Goal: Task Accomplishment & Management: Complete application form

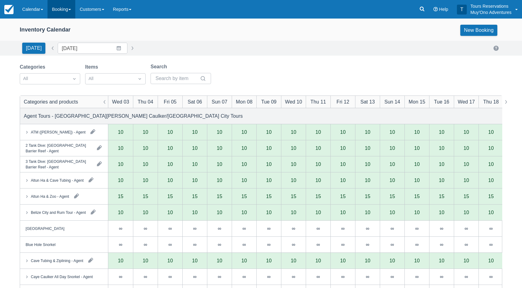
click at [58, 12] on link "Booking" at bounding box center [62, 9] width 28 height 19
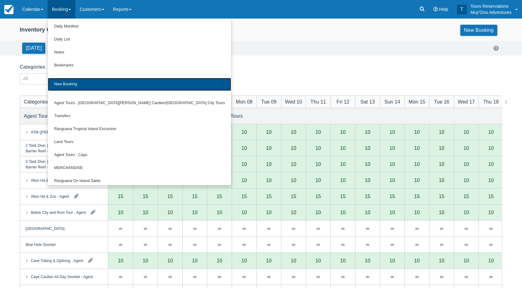
click at [71, 83] on link "New Booking" at bounding box center [139, 84] width 183 height 13
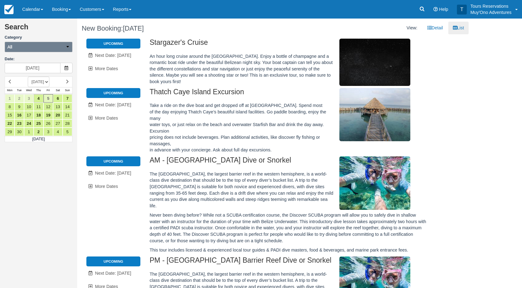
click at [44, 47] on button "All" at bounding box center [39, 47] width 68 height 10
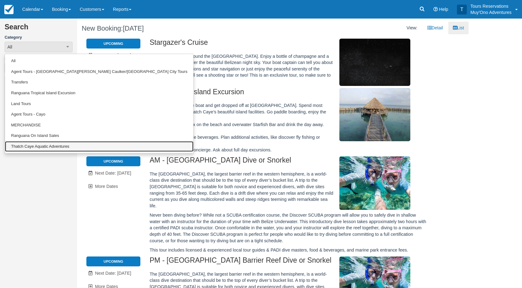
click at [42, 145] on link "Thatch Caye Aquatic Adventures" at bounding box center [99, 146] width 189 height 11
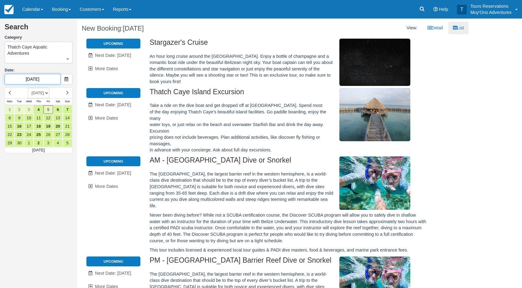
click at [37, 79] on input "09/05/25" at bounding box center [33, 79] width 56 height 10
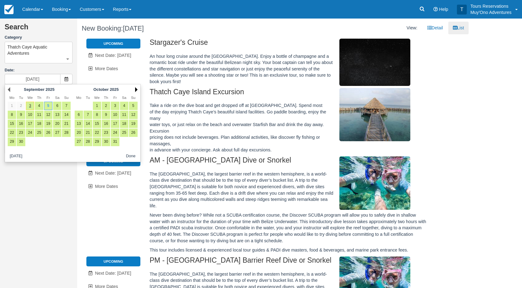
click at [136, 89] on link "Next" at bounding box center [136, 89] width 2 height 5
click at [89, 140] on link "27" at bounding box center [88, 141] width 8 height 8
type input "01/27/26"
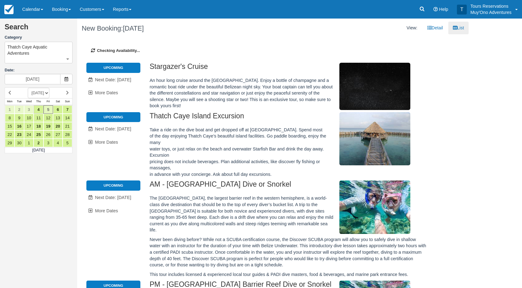
click at [52, 170] on div "Search Category Thatch Caye Aquatic Adventures All Agent Tours - San Pedro/Caye…" at bounding box center [38, 144] width 77 height 288
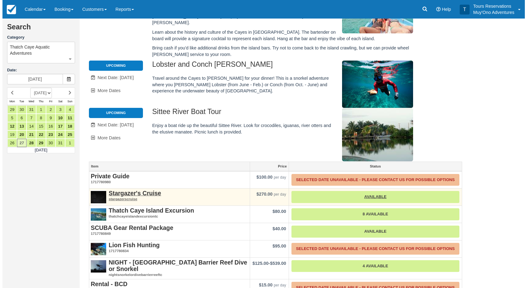
scroll to position [107, 0]
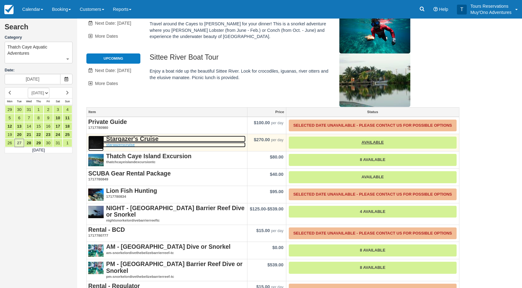
click at [132, 135] on strong "Stargazer's Cruise" at bounding box center [132, 138] width 52 height 7
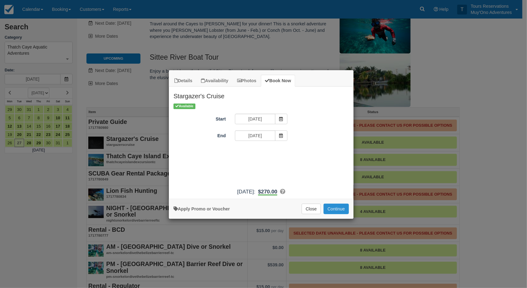
click at [337, 210] on button "Continue" at bounding box center [336, 208] width 25 height 10
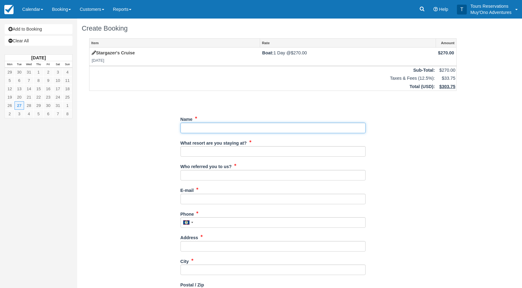
click at [214, 129] on input "Name" at bounding box center [273, 128] width 185 height 10
type input "Harold Floyd"
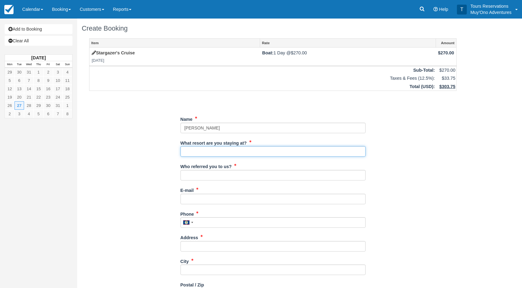
click at [207, 151] on input "What resort are you staying at?" at bounding box center [273, 151] width 185 height 10
type input "Thatch Caye"
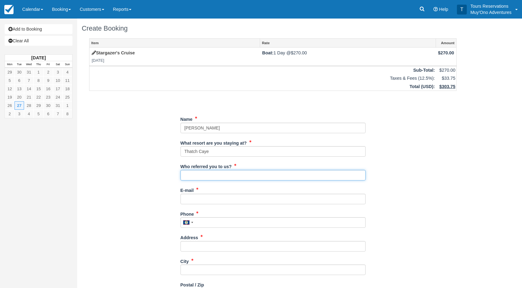
drag, startPoint x: 217, startPoint y: 176, endPoint x: 219, endPoint y: 180, distance: 3.6
click at [217, 176] on input "Who referred you to us?" at bounding box center [273, 175] width 185 height 10
type input "an"
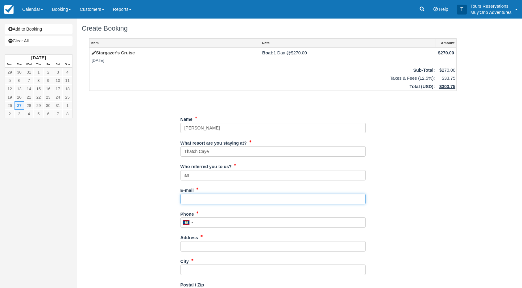
click at [201, 199] on input "E-mail" at bounding box center [273, 199] width 185 height 10
click at [213, 199] on input "E-mail" at bounding box center [273, 199] width 185 height 10
paste input "hfloyd1634@aol.com"
type input "hfloyd1634@aol.com"
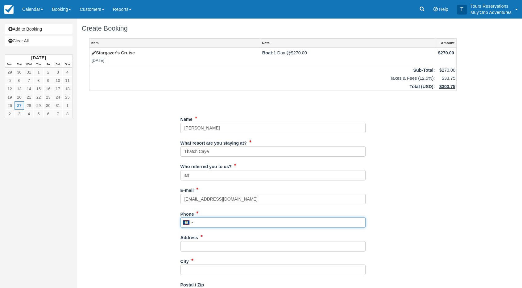
click at [212, 223] on input "Phone" at bounding box center [273, 222] width 185 height 10
click at [214, 223] on input "Phone" at bounding box center [273, 222] width 185 height 10
paste input "45995119"
type input "45995119"
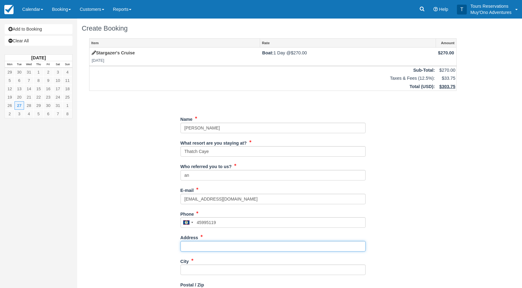
click at [201, 245] on input "Address" at bounding box center [273, 246] width 185 height 10
paste input "205 North Edgmont Street"
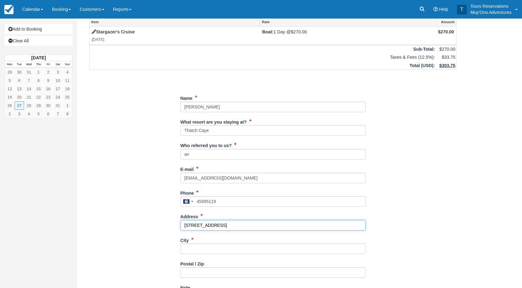
scroll to position [31, 0]
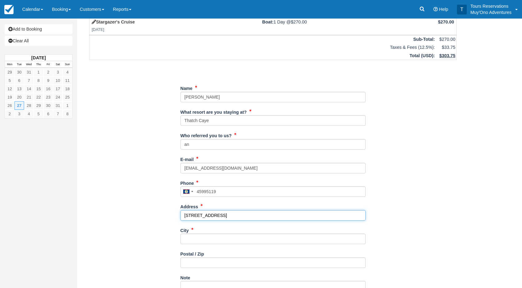
type input "205 North Edgmont Street"
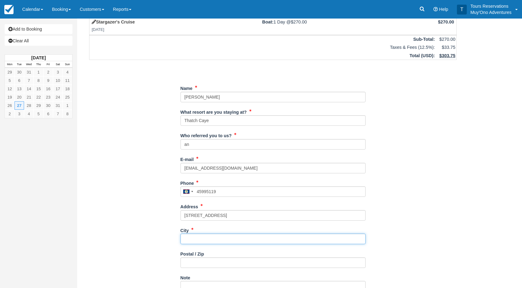
click at [195, 239] on input "City" at bounding box center [273, 238] width 185 height 10
type input "---"
click at [192, 266] on input "Postal / Zip" at bounding box center [273, 262] width 185 height 10
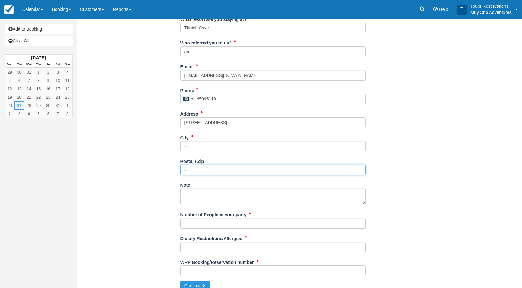
type input "--"
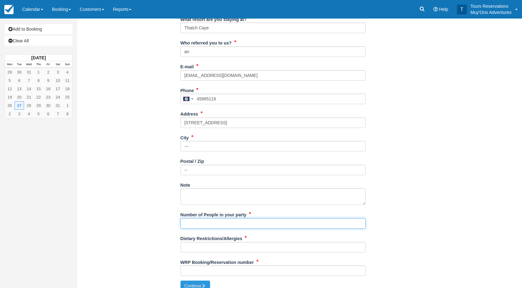
click at [203, 222] on input "Number of People in your party" at bounding box center [273, 223] width 185 height 10
type input "2 Pax"
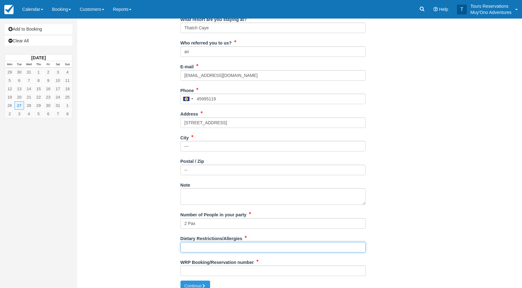
click at [212, 247] on input "Dietary Restrictions/Allergies" at bounding box center [273, 247] width 185 height 10
click at [199, 247] on input "Dietary Restrictions/Allergies" at bounding box center [273, 247] width 185 height 10
type input "none"
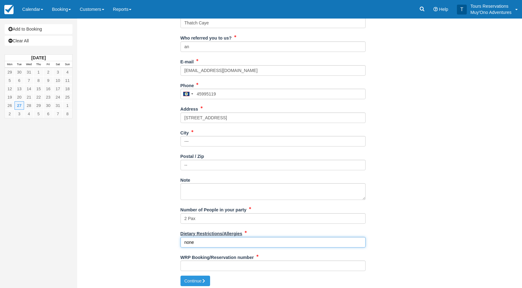
scroll to position [130, 0]
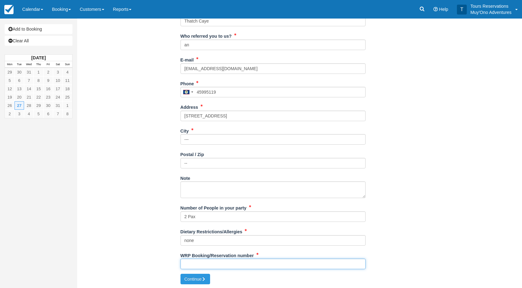
click at [218, 262] on input "WRP Booking/Reservation number" at bounding box center [273, 263] width 185 height 10
click at [217, 266] on input "WRP Booking/Reservation number" at bounding box center [273, 263] width 185 height 10
paste input "45995119"
type input "45995119"
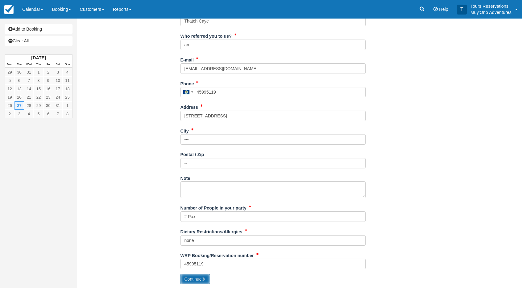
click at [203, 278] on icon "submit" at bounding box center [204, 279] width 4 height 4
type input "[PHONE_NUMBER]"
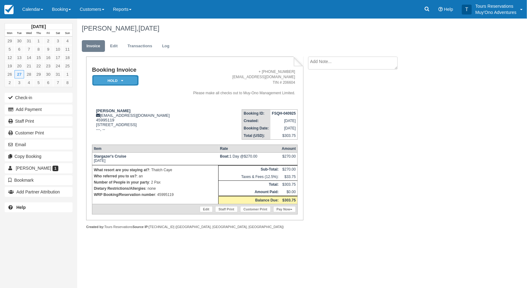
click at [109, 82] on em "HOLD" at bounding box center [115, 80] width 46 height 11
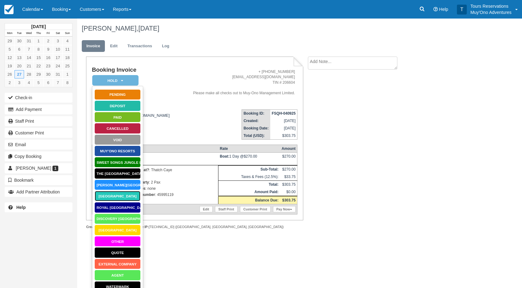
click at [124, 197] on link "Thatch Caye Resort" at bounding box center [117, 195] width 46 height 11
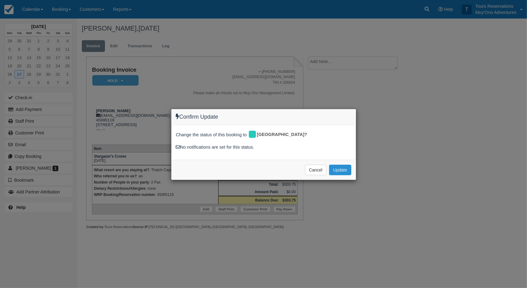
click at [337, 168] on button "Update" at bounding box center [340, 170] width 22 height 10
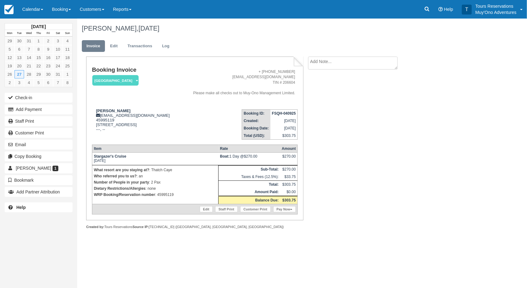
drag, startPoint x: 356, startPoint y: 55, endPoint x: 356, endPoint y: 60, distance: 5.3
click at [356, 55] on ul "Invoice Edit Transactions Log" at bounding box center [275, 47] width 386 height 19
click at [357, 62] on textarea at bounding box center [353, 62] width 90 height 13
paste textarea "45995119"
type textarea "45995119"
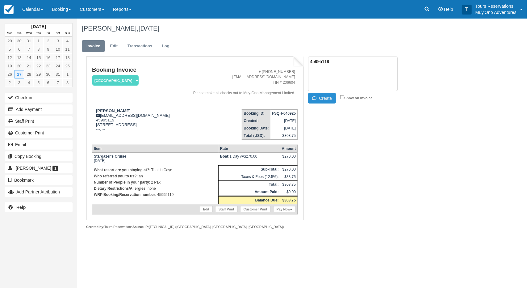
click at [319, 96] on button "Create" at bounding box center [322, 98] width 28 height 10
click at [285, 114] on strong "FSQH-040925" at bounding box center [284, 113] width 24 height 4
click at [283, 111] on strong "FSQH-040925" at bounding box center [284, 113] width 24 height 4
click at [283, 110] on td "FSQH-040925" at bounding box center [283, 113] width 27 height 8
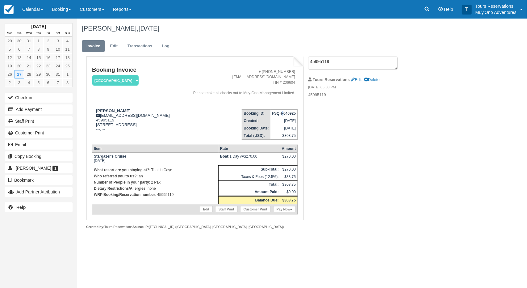
click at [283, 111] on td "FSQH-040925" at bounding box center [283, 113] width 27 height 8
click at [283, 112] on strong "FSQH-040925" at bounding box center [284, 113] width 24 height 4
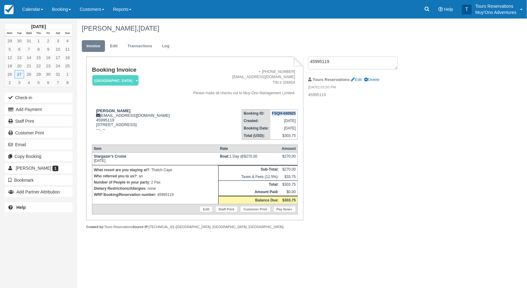
drag, startPoint x: 271, startPoint y: 112, endPoint x: 297, endPoint y: 113, distance: 25.6
click at [297, 113] on td "FSQH-040925" at bounding box center [283, 113] width 27 height 8
copy strong "FSQH-040925"
click at [119, 44] on link "Edit" at bounding box center [114, 46] width 17 height 12
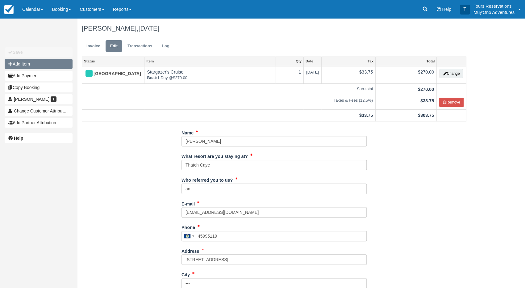
click at [25, 62] on button "Add Item" at bounding box center [39, 64] width 68 height 10
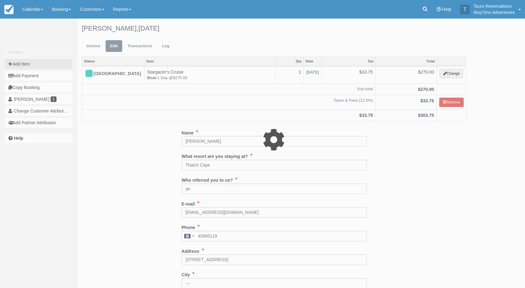
type input "0.00"
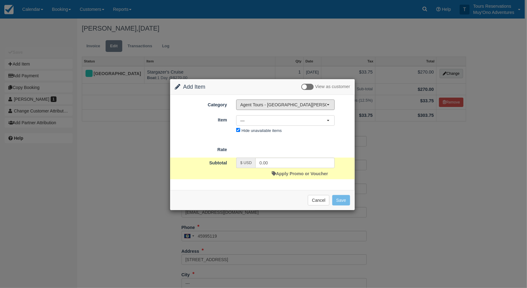
drag, startPoint x: 253, startPoint y: 106, endPoint x: 269, endPoint y: 114, distance: 17.9
click at [253, 106] on span "Agent Tours - [GEOGRAPHIC_DATA][PERSON_NAME] Caulker/[GEOGRAPHIC_DATA] City Tou…" at bounding box center [283, 105] width 86 height 6
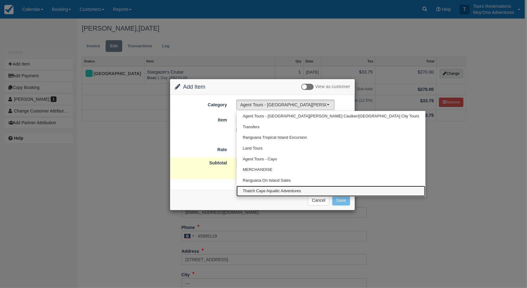
click at [264, 189] on span "Thatch Caye Aquatic Adventures" at bounding box center [272, 191] width 58 height 6
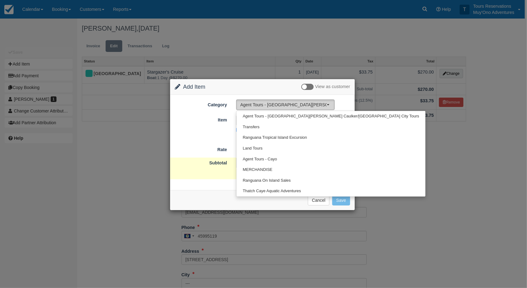
select select "64"
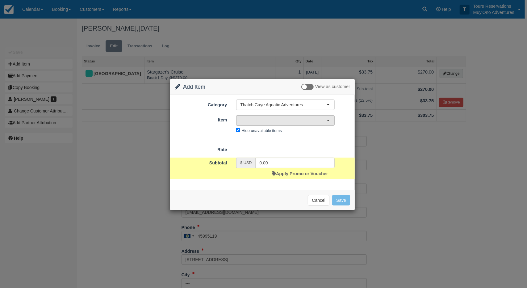
click at [264, 120] on span "—" at bounding box center [283, 120] width 86 height 6
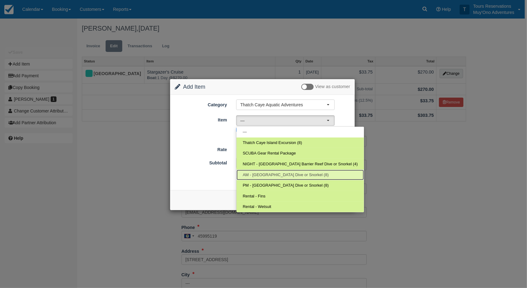
click at [266, 174] on span "AM - Belize Barrier Reef Dive or Snorkel (8)" at bounding box center [286, 175] width 86 height 6
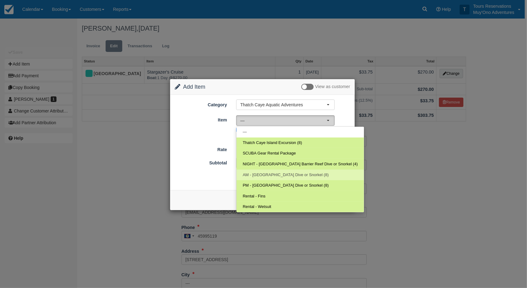
select select "294"
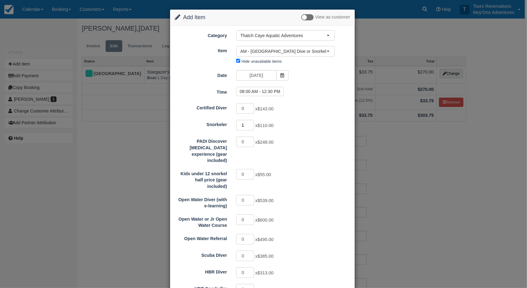
click at [251, 121] on input "1" at bounding box center [245, 125] width 18 height 10
type input "2"
click at [251, 121] on input "2" at bounding box center [245, 125] width 18 height 10
click at [262, 92] on label "08:00 AM - 12:30 PM" at bounding box center [260, 91] width 48 height 9
radio input "true"
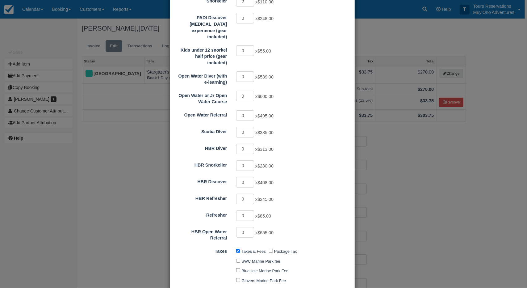
type input "220.00"
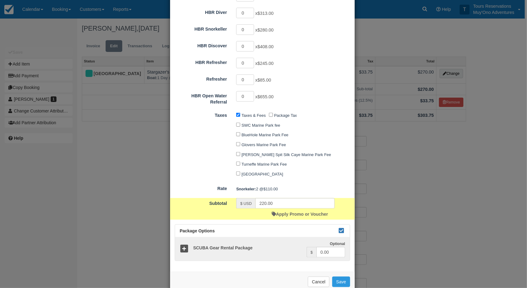
scroll to position [266, 0]
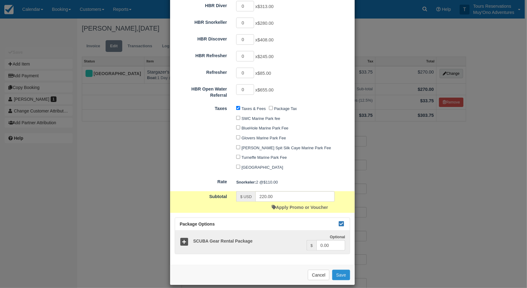
click at [343, 270] on button "Save" at bounding box center [341, 275] width 18 height 10
checkbox input "false"
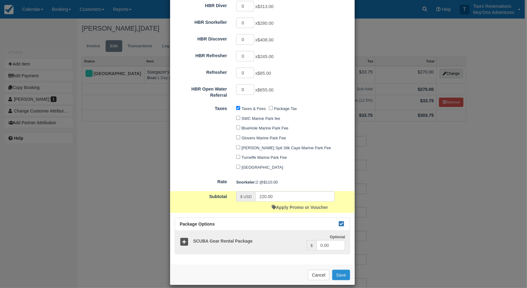
checkbox input "false"
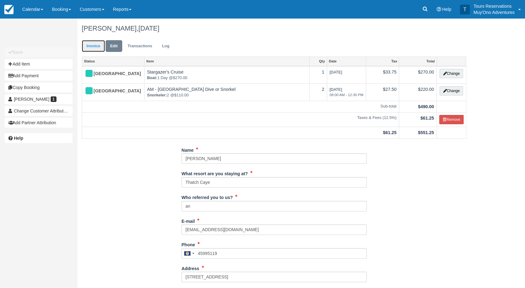
click at [103, 47] on link "Invoice" at bounding box center [93, 46] width 23 height 12
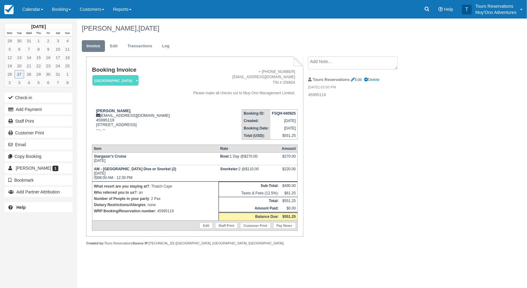
click at [282, 112] on strong "FSQH-040925" at bounding box center [284, 113] width 24 height 4
click at [282, 113] on strong "FSQH-040925" at bounding box center [284, 113] width 24 height 4
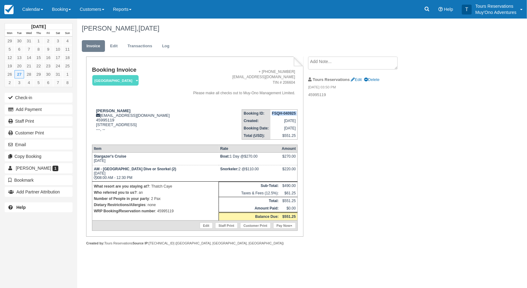
copy tbody "FSQH-040925"
click at [117, 50] on link "Edit" at bounding box center [114, 46] width 17 height 12
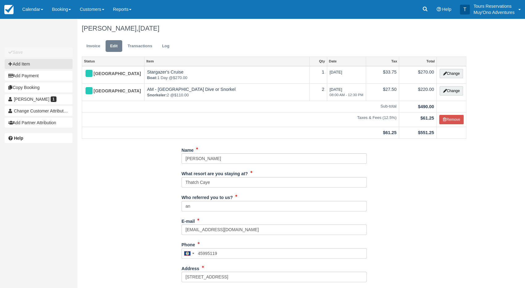
click at [41, 61] on button "Add Item" at bounding box center [39, 64] width 68 height 10
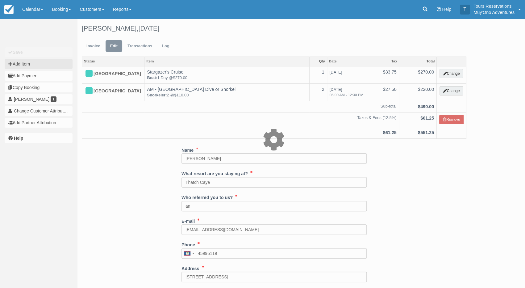
type input "0.00"
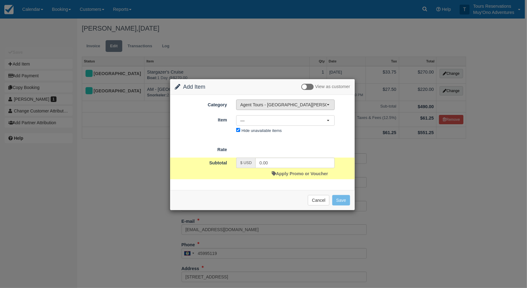
click at [270, 107] on button "Agent Tours - [GEOGRAPHIC_DATA][PERSON_NAME] Caulker/[GEOGRAPHIC_DATA] City Tou…" at bounding box center [285, 104] width 98 height 10
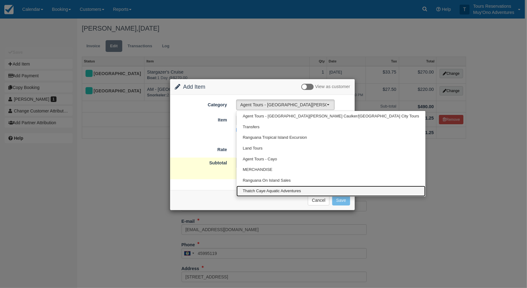
click at [265, 189] on span "Thatch Caye Aquatic Adventures" at bounding box center [272, 191] width 58 height 6
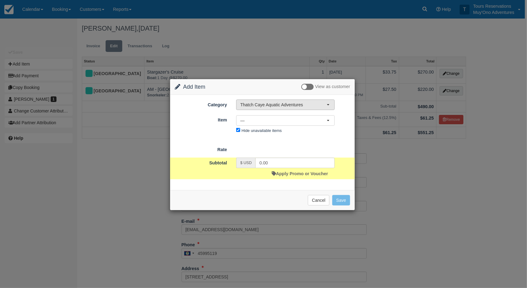
click at [264, 103] on span "Thatch Caye Aquatic Adventures" at bounding box center [283, 105] width 86 height 6
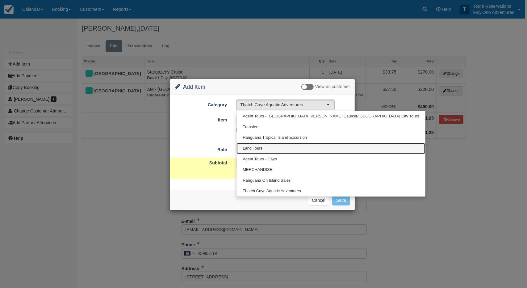
click at [265, 144] on link "Land Tours" at bounding box center [330, 148] width 189 height 11
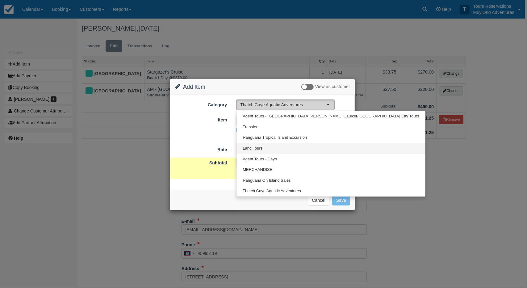
select select "15"
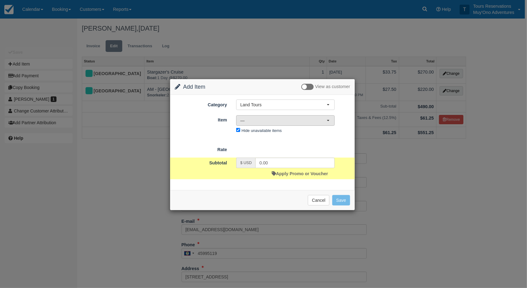
click at [257, 121] on span "—" at bounding box center [283, 120] width 86 height 6
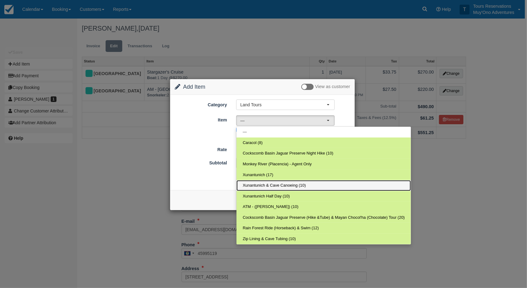
click at [257, 182] on span "Xunantunich & Cave Canoeing (10)" at bounding box center [274, 185] width 63 height 6
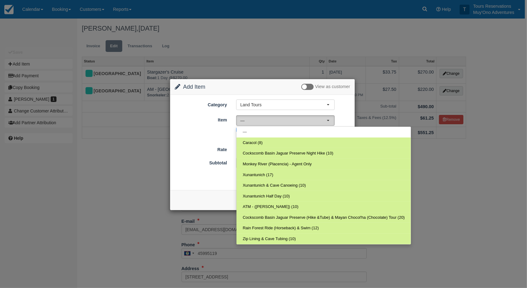
select select "159"
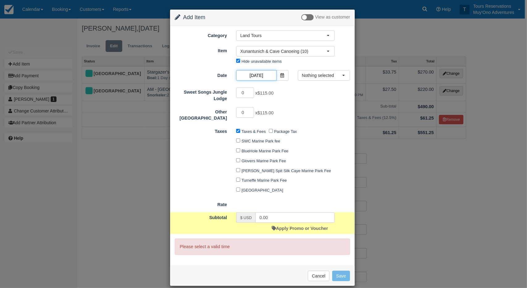
click at [260, 75] on input "[DATE]" at bounding box center [256, 75] width 40 height 10
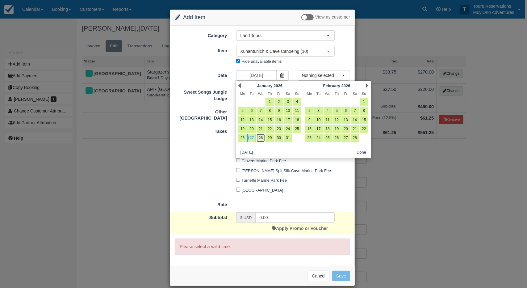
click at [262, 135] on link "28" at bounding box center [261, 138] width 8 height 8
type input "01/28/26"
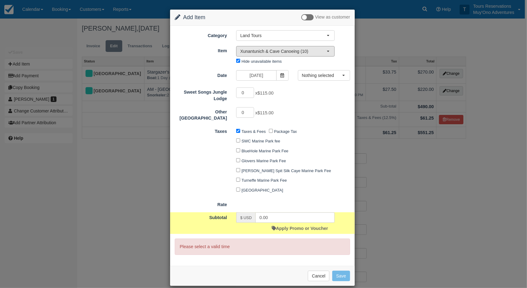
drag, startPoint x: 261, startPoint y: 48, endPoint x: 282, endPoint y: 64, distance: 25.9
click at [261, 48] on span "Xunantunich & Cave Canoeing (10)" at bounding box center [283, 51] width 86 height 6
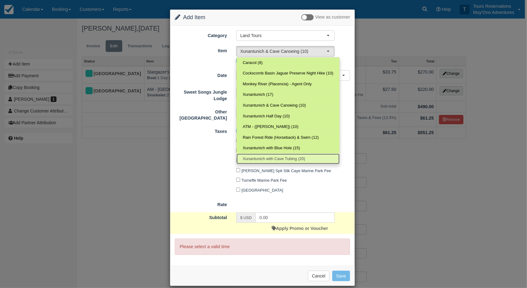
click at [291, 156] on span "Xunantunich with Cave Tubing (20)" at bounding box center [274, 159] width 62 height 6
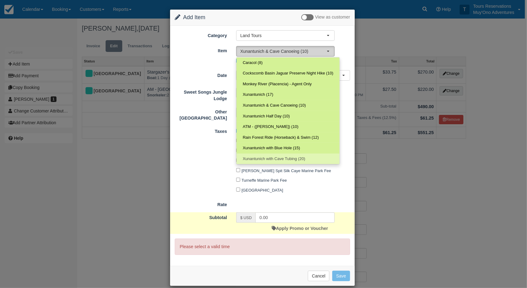
select select "112"
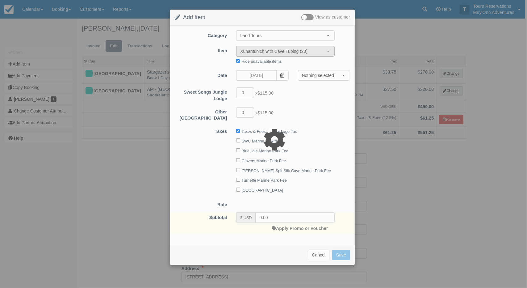
type input "320.00"
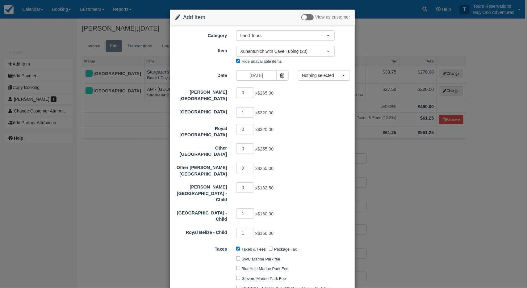
click at [251, 107] on input "1" at bounding box center [245, 112] width 18 height 10
type input "2"
click at [251, 107] on input "2" at bounding box center [245, 112] width 18 height 10
click at [304, 82] on form "Category Land Tours Agent Tours - San Pedro/Caye Caulker/Belize City Tours Tran…" at bounding box center [262, 196] width 175 height 333
drag, startPoint x: 306, startPoint y: 80, endPoint x: 312, endPoint y: 77, distance: 6.5
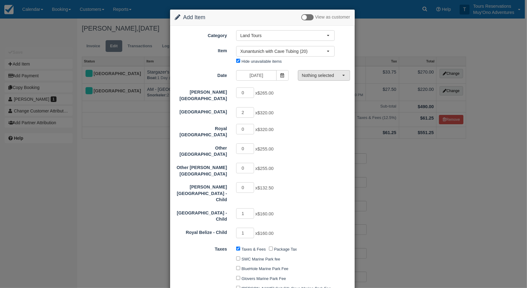
click at [306, 80] on div "Date 01/28/26 Time Selector Nothing selected 07:30 AM - 05:30 PM Nothing select…" at bounding box center [262, 76] width 185 height 12
click at [312, 75] on span "Nothing selected" at bounding box center [322, 75] width 40 height 6
type input "960.00"
click at [320, 87] on span "07:30 AM - 05:30 PM" at bounding box center [323, 87] width 38 height 6
click at [320, 90] on link "07:30 AM - 05:30 PM" at bounding box center [323, 86] width 52 height 11
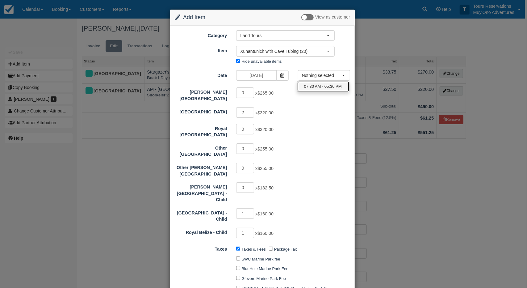
click at [325, 88] on span "07:30 AM - 05:30 PM" at bounding box center [323, 87] width 38 height 6
click at [309, 146] on div "0 x $255.00" at bounding box center [286, 149] width 108 height 12
click at [317, 86] on span "07:30 AM - 05:30 PM" at bounding box center [323, 87] width 38 height 6
click at [323, 111] on div "2 x $320.00" at bounding box center [286, 113] width 108 height 12
click at [343, 75] on button "Nothing selected" at bounding box center [324, 75] width 52 height 10
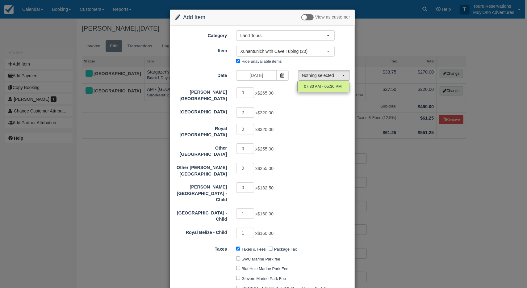
click at [323, 101] on div "Hopkins Bay Resort 0 x $265.00 Thatch Caye Resort 2 x $320.00 Royal Belize 0 x …" at bounding box center [262, 163] width 175 height 152
click at [314, 76] on span "Nothing selected" at bounding box center [322, 75] width 40 height 6
click at [316, 86] on span "07:30 AM - 05:30 PM" at bounding box center [323, 87] width 38 height 6
select select "0"
click at [318, 86] on span "07:30 AM - 05:30 PM" at bounding box center [323, 87] width 38 height 6
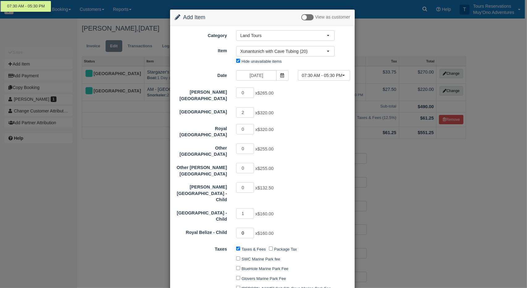
type input "0"
click at [251, 228] on input "0" at bounding box center [245, 233] width 18 height 10
type input "0"
click at [250, 208] on input "0" at bounding box center [245, 213] width 18 height 10
type input "640.00"
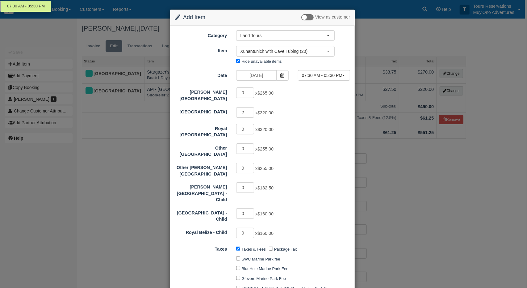
click at [317, 182] on div "Hopkins Bay Resort - Child 0 x $132.50" at bounding box center [262, 192] width 185 height 21
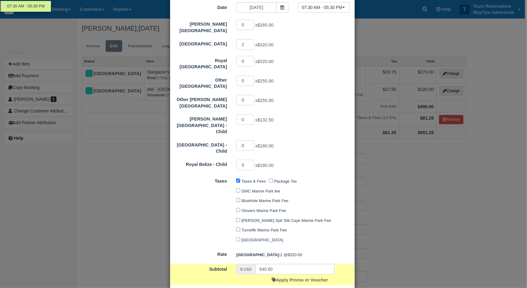
scroll to position [94, 0]
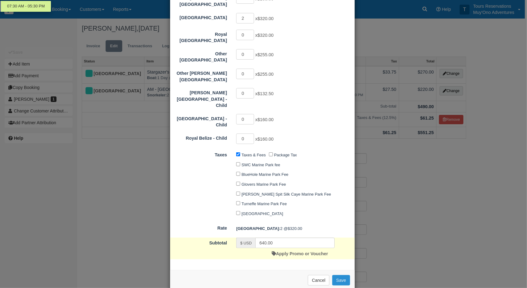
click at [344, 275] on button "Save" at bounding box center [341, 280] width 18 height 10
checkbox input "false"
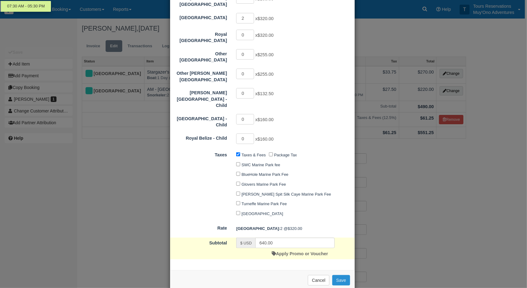
checkbox input "false"
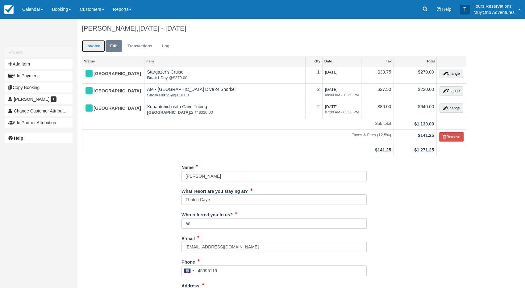
click at [94, 48] on link "Invoice" at bounding box center [93, 46] width 23 height 12
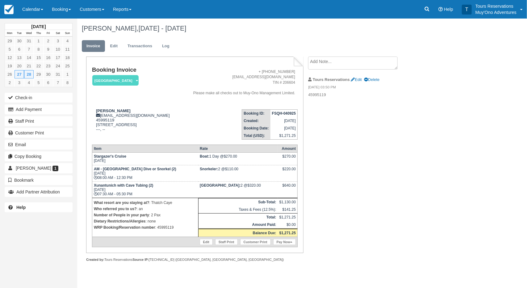
click at [282, 113] on strong "FSQH-040925" at bounding box center [284, 113] width 24 height 4
click at [282, 112] on strong "FSQH-040925" at bounding box center [284, 113] width 24 height 4
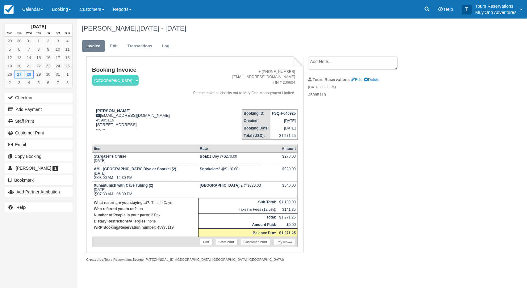
click at [340, 199] on div "Booking Invoice [GEOGRAPHIC_DATA]   Pending HOLD Deposit Paid Cancelled Void Mu…" at bounding box center [247, 165] width 340 height 219
click at [119, 41] on link "Edit" at bounding box center [114, 46] width 17 height 12
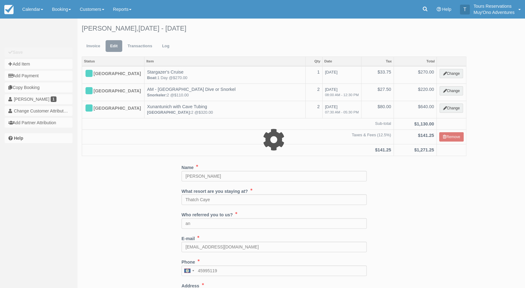
type input "0.00"
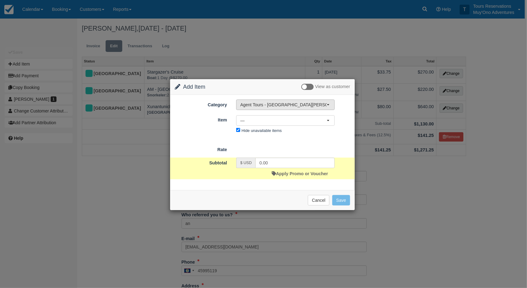
click at [255, 107] on span "Agent Tours - [GEOGRAPHIC_DATA][PERSON_NAME] Caulker/[GEOGRAPHIC_DATA] City Tou…" at bounding box center [283, 105] width 86 height 6
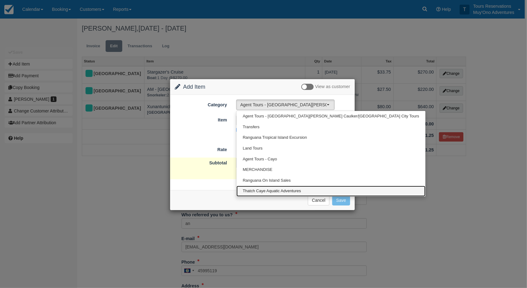
click at [266, 188] on span "Thatch Caye Aquatic Adventures" at bounding box center [272, 191] width 58 height 6
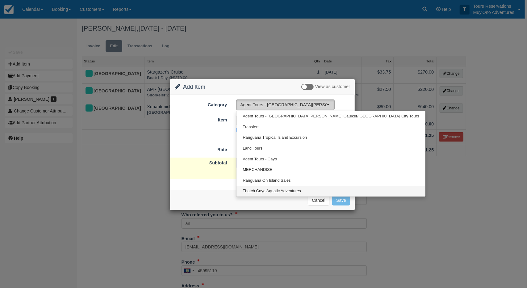
select select "64"
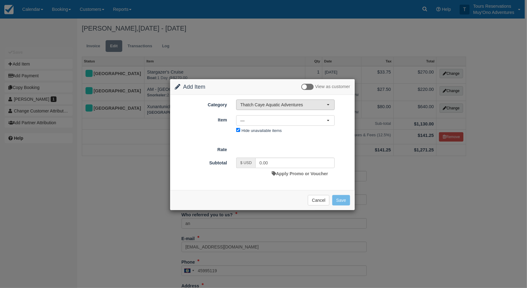
click at [258, 103] on span "Thatch Caye Aquatic Adventures" at bounding box center [283, 105] width 86 height 6
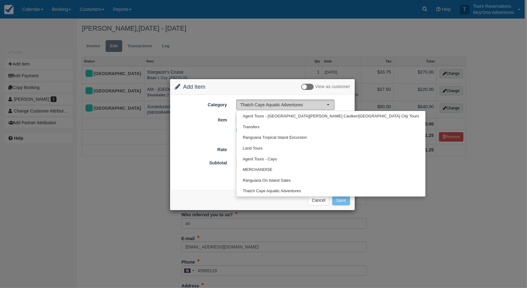
click at [262, 102] on span "Thatch Caye Aquatic Adventures" at bounding box center [283, 105] width 86 height 6
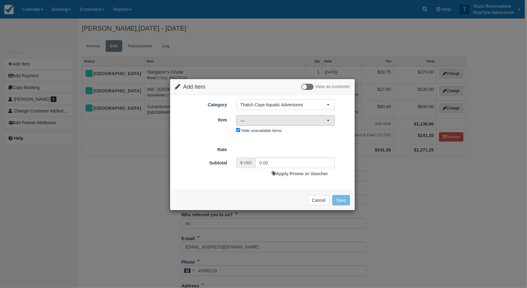
click at [261, 121] on span "—" at bounding box center [283, 120] width 86 height 6
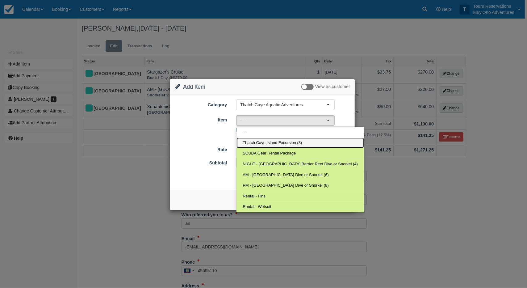
click at [262, 138] on link "Thatch Caye Island Excursion (8)" at bounding box center [300, 142] width 128 height 11
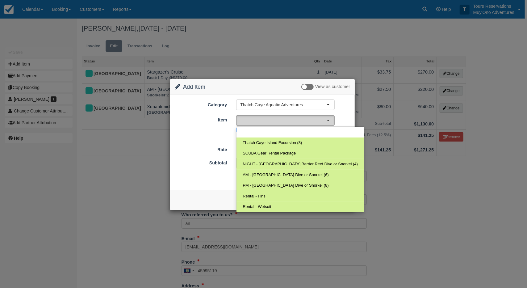
select select "296"
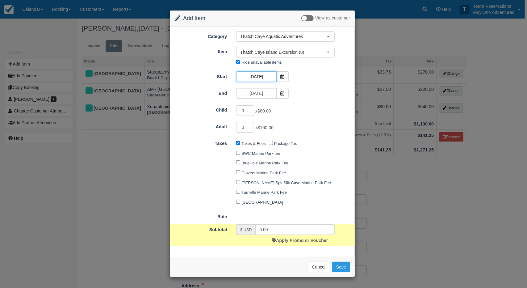
click at [260, 76] on input "01/27/26" at bounding box center [256, 76] width 40 height 10
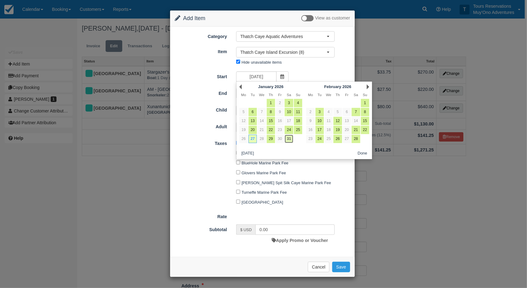
click at [287, 139] on link "31" at bounding box center [289, 139] width 8 height 8
type input "01/31/26"
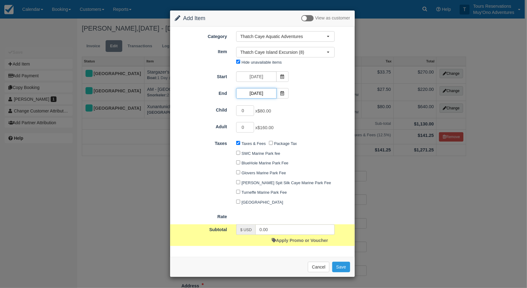
click at [253, 94] on input "01/31/26" at bounding box center [256, 93] width 40 height 10
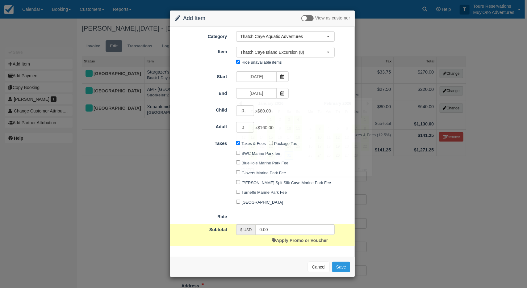
click at [326, 95] on div "End 01/31/26" at bounding box center [262, 94] width 185 height 12
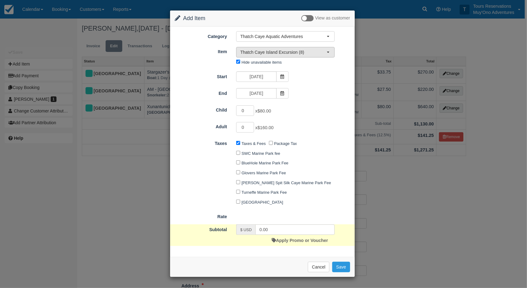
click at [273, 50] on span "Thatch Caye Island Excursion (8)" at bounding box center [283, 52] width 86 height 6
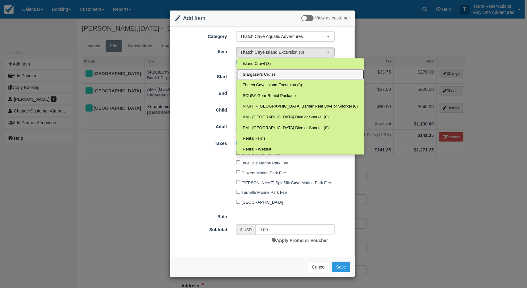
click at [256, 75] on span "Stargazer's Cruise" at bounding box center [259, 75] width 33 height 6
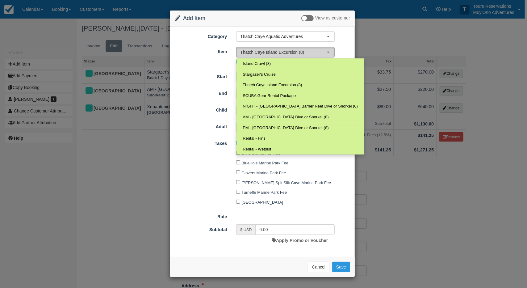
select select "308"
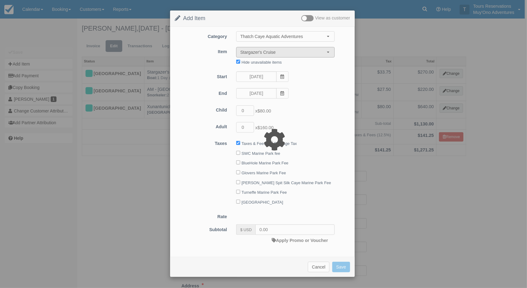
type input "270.00"
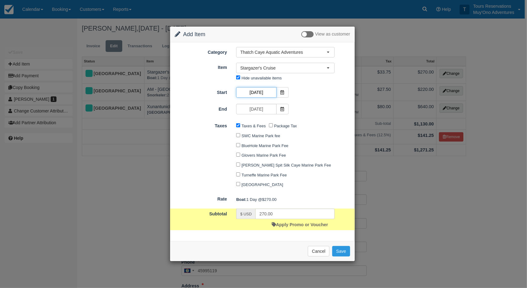
click at [259, 95] on input "01/31/26" at bounding box center [256, 92] width 40 height 10
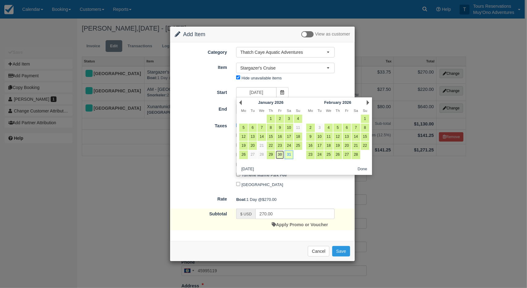
click at [279, 154] on link "30" at bounding box center [280, 154] width 8 height 8
type input "01/30/26"
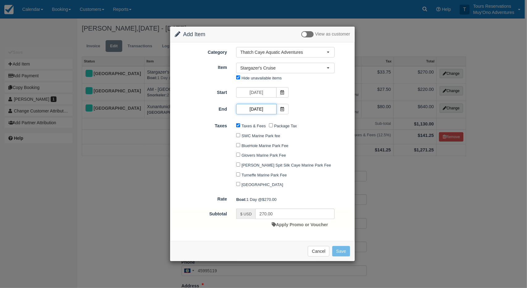
click at [259, 108] on input "01/31/26" at bounding box center [256, 109] width 40 height 10
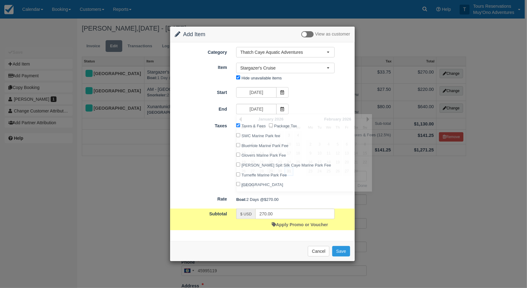
type input "540.00"
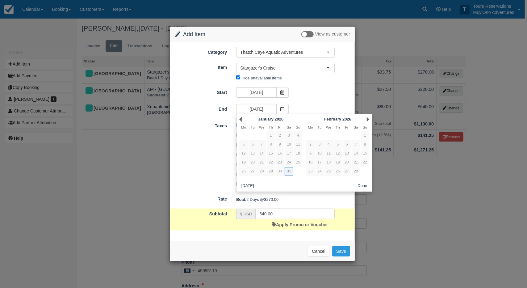
click at [312, 98] on div "Start 01/30/26" at bounding box center [262, 93] width 185 height 12
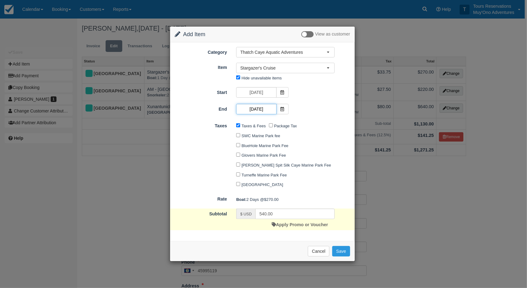
click at [265, 107] on input "01/31/26" at bounding box center [256, 109] width 40 height 10
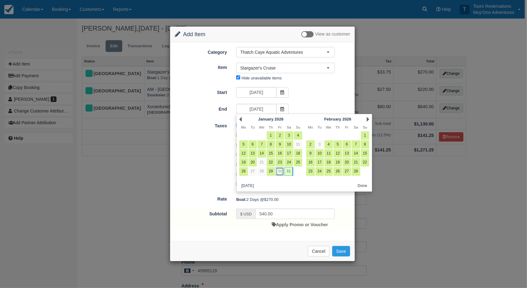
click at [278, 171] on link "30" at bounding box center [280, 171] width 8 height 8
type input "01/30/26"
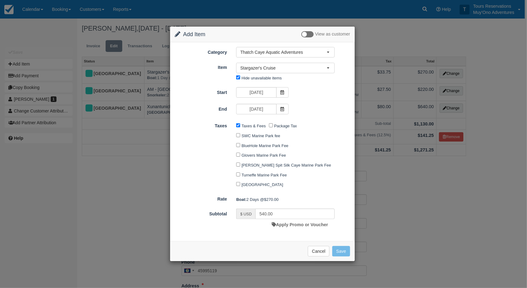
click at [323, 99] on div "Start 01/30/26 End 01/30/26" at bounding box center [262, 101] width 175 height 29
type input "270.00"
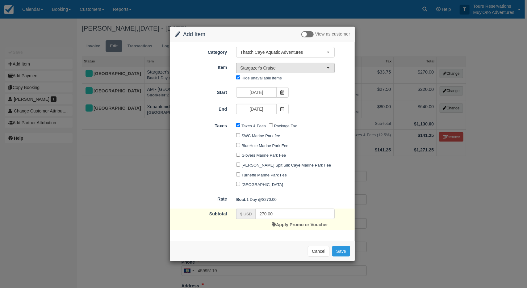
click at [278, 68] on span "Stargazer's Cruise" at bounding box center [283, 68] width 86 height 6
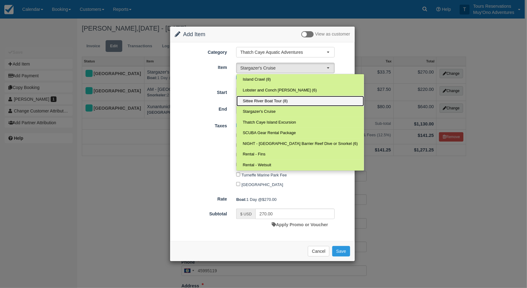
click at [256, 100] on span "Sittee River Boat Tour (8)" at bounding box center [265, 101] width 45 height 6
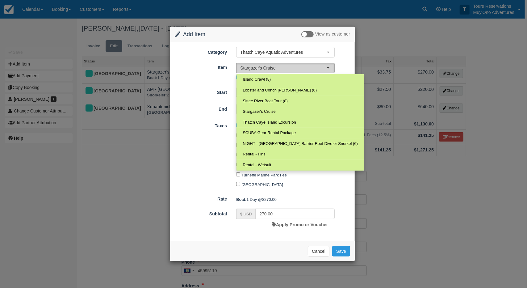
select select "307"
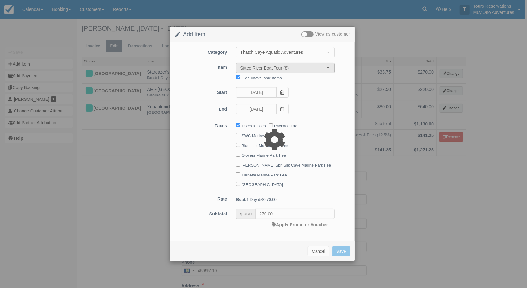
type input "0.00"
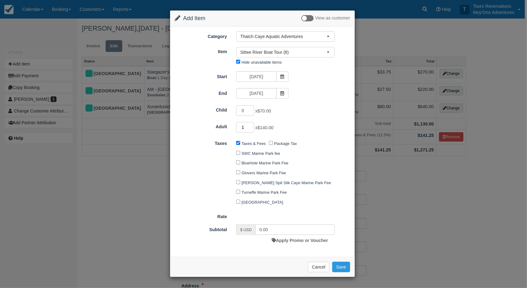
click at [249, 125] on input "1" at bounding box center [245, 127] width 18 height 10
click at [253, 123] on input "1" at bounding box center [245, 127] width 18 height 10
type input "2"
click at [250, 124] on input "2" at bounding box center [245, 127] width 18 height 10
type input "280.00"
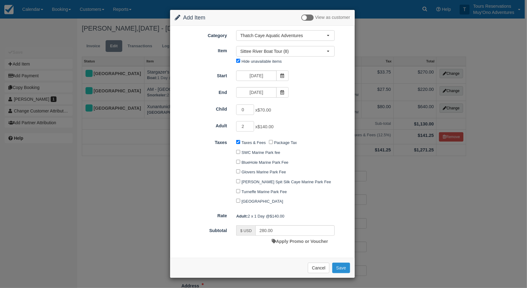
click at [339, 269] on button "Save" at bounding box center [341, 267] width 18 height 10
checkbox input "false"
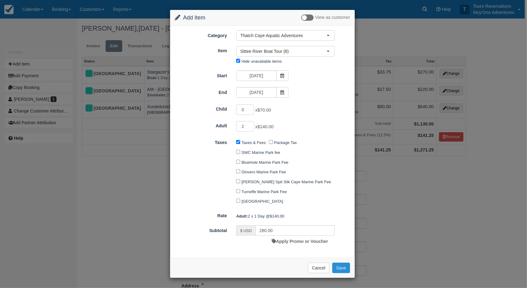
checkbox input "false"
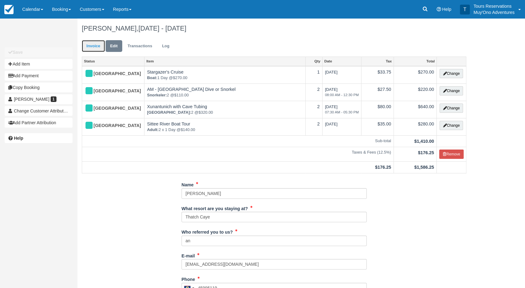
click at [99, 44] on link "Invoice" at bounding box center [93, 46] width 23 height 12
